Goal: Transaction & Acquisition: Purchase product/service

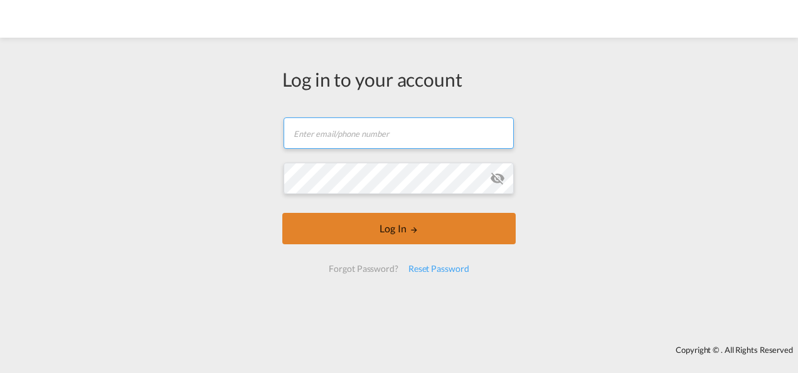
type input "[PERSON_NAME][EMAIL_ADDRESS][PERSON_NAME][DOMAIN_NAME]"
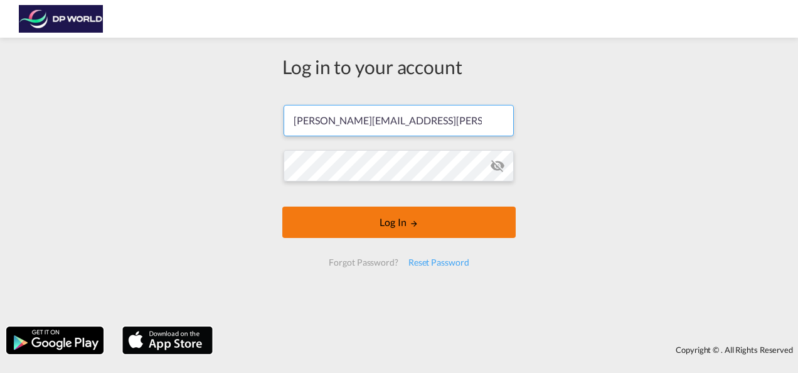
click at [383, 231] on button "Log In" at bounding box center [398, 221] width 233 height 31
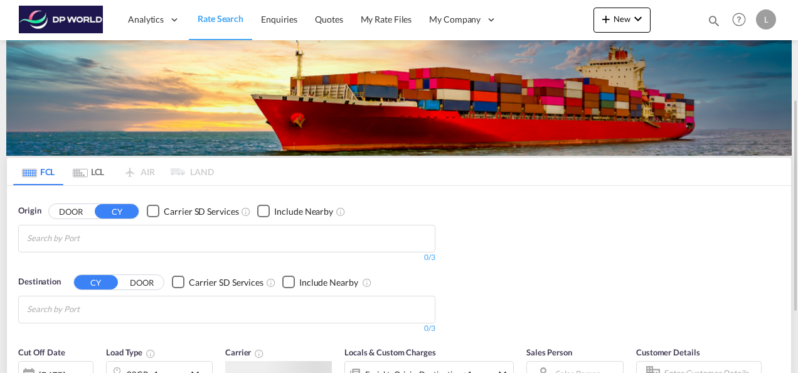
scroll to position [63, 0]
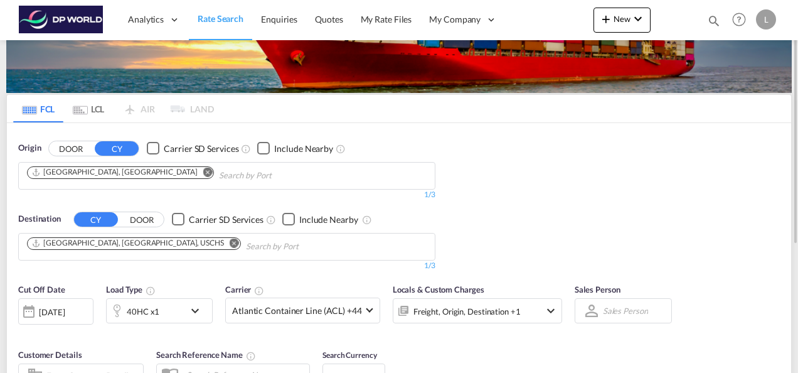
click at [203, 168] on md-icon "Remove" at bounding box center [207, 171] width 9 height 9
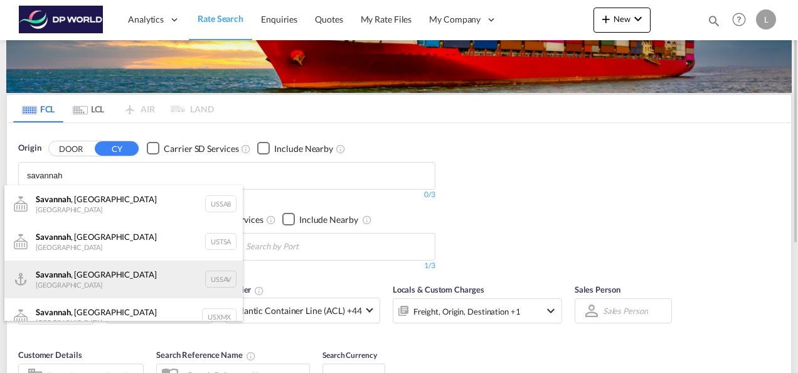
type input "savannah"
click at [72, 269] on div "[GEOGRAPHIC_DATA] , [GEOGRAPHIC_DATA] [GEOGRAPHIC_DATA] USSAV" at bounding box center [123, 279] width 238 height 38
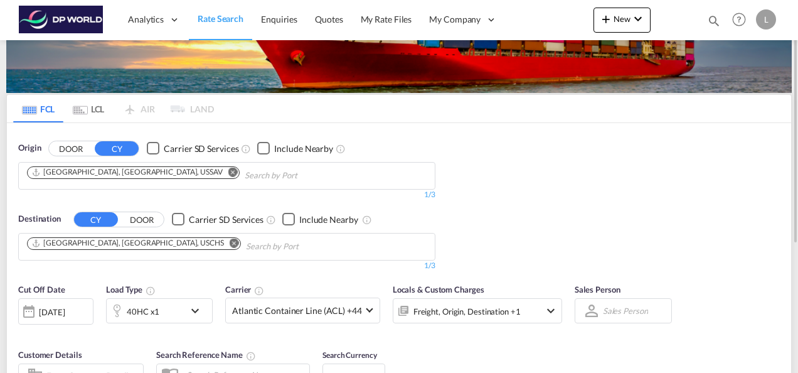
click at [230, 243] on md-icon "Remove" at bounding box center [234, 242] width 9 height 9
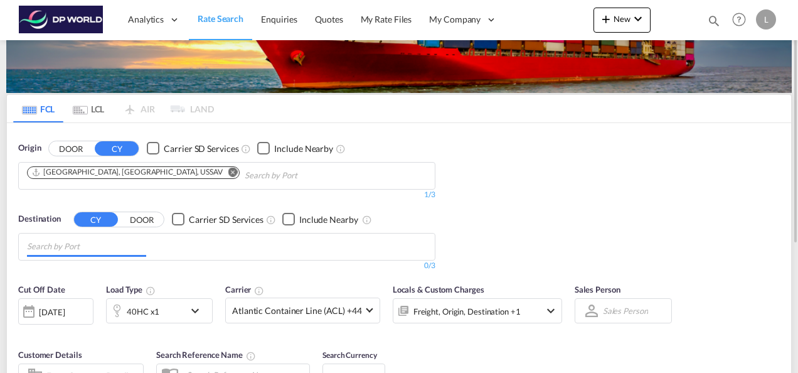
click at [119, 250] on body "Analytics Dashboard Rate Search Enquiries Quotes My Rate Files My Company" at bounding box center [399, 186] width 798 height 373
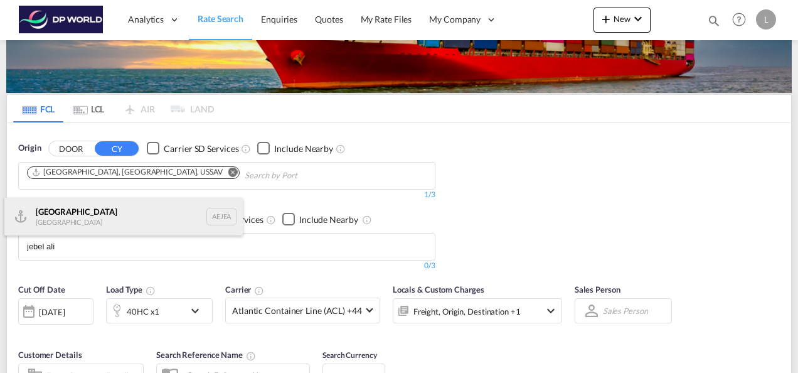
type input "jebel ali"
click at [60, 221] on div "[GEOGRAPHIC_DATA] [GEOGRAPHIC_DATA]" at bounding box center [123, 217] width 238 height 38
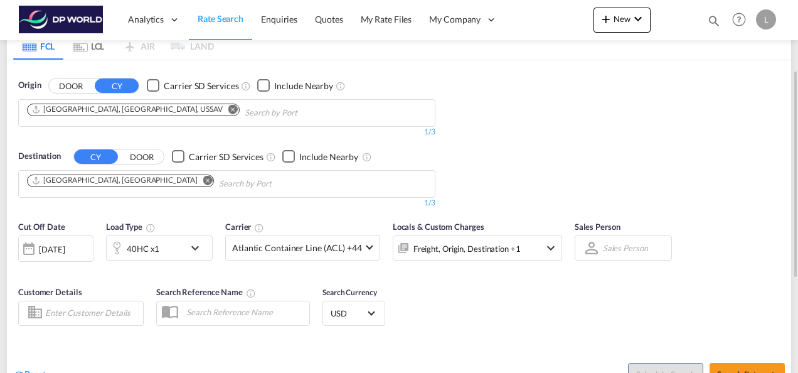
scroll to position [251, 0]
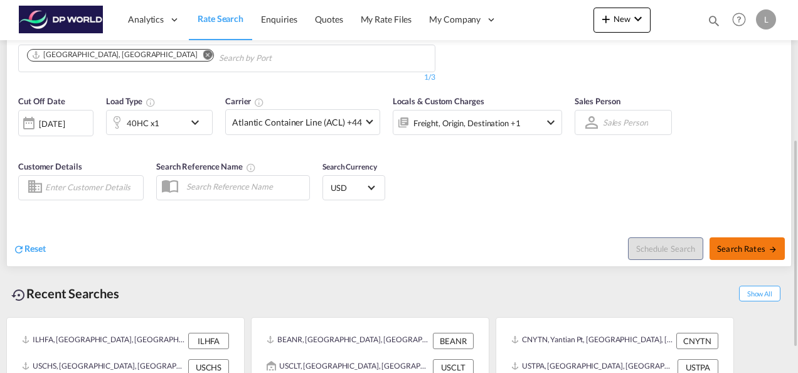
click at [729, 250] on span "Search Rates" at bounding box center [747, 248] width 60 height 10
type input "USSAV to AEJEA / [DATE]"
